Goal: Find specific page/section: Find specific page/section

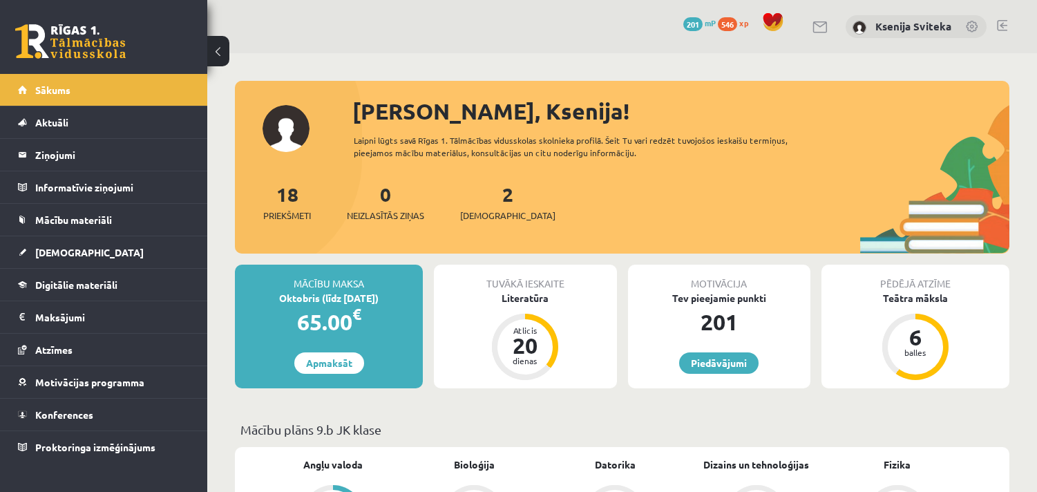
scroll to position [383, 0]
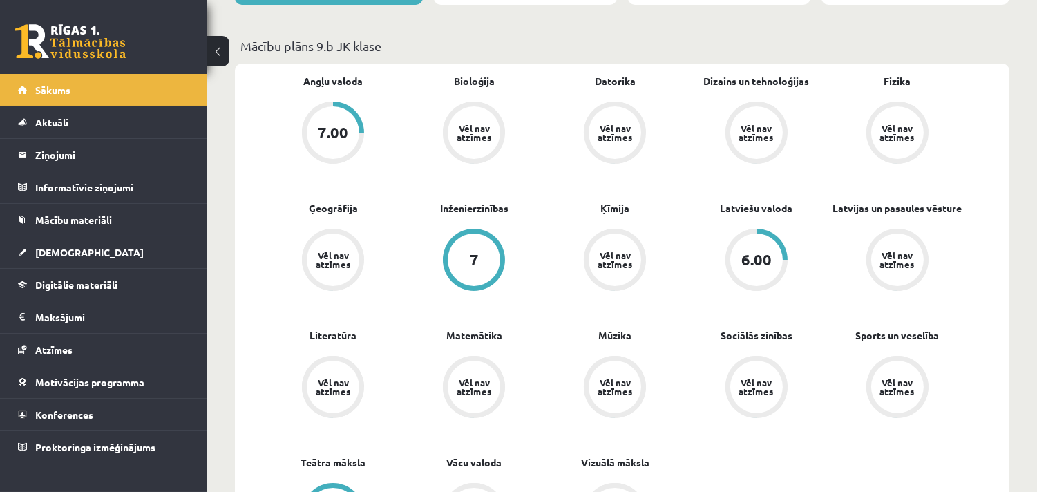
click at [59, 95] on link "Sākums" at bounding box center [104, 90] width 172 height 32
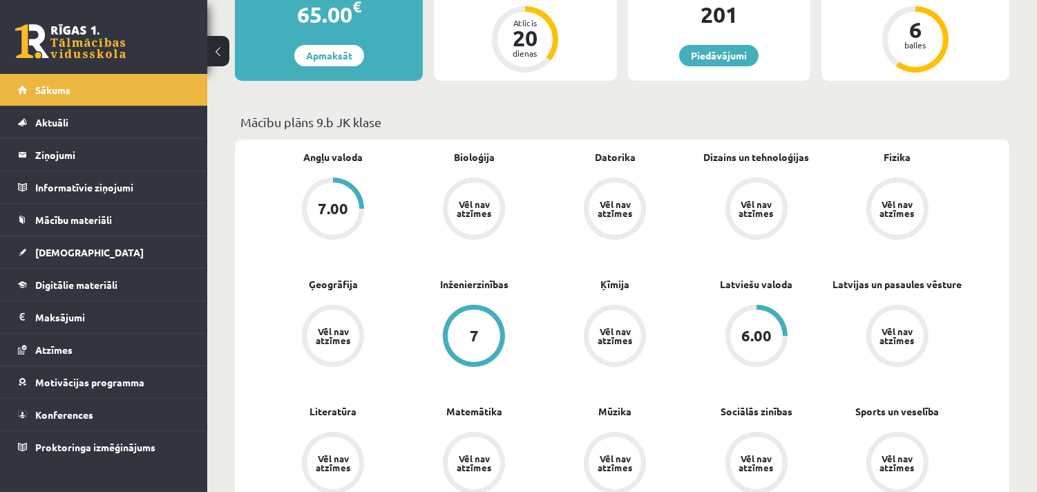
scroll to position [307, 0]
click at [79, 285] on span "Digitālie materiāli" at bounding box center [76, 284] width 82 height 12
